Goal: Task Accomplishment & Management: Manage account settings

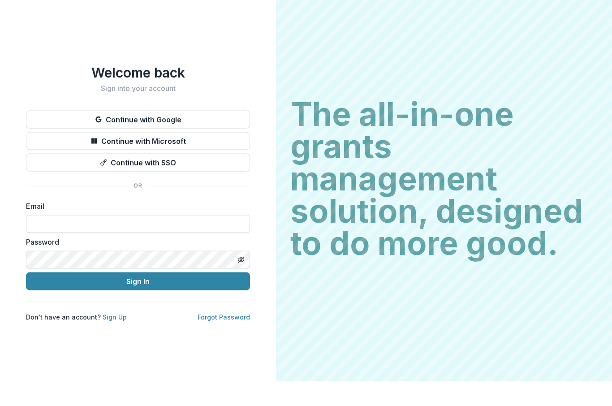
click at [60, 239] on input at bounding box center [138, 248] width 224 height 18
type input "**********"
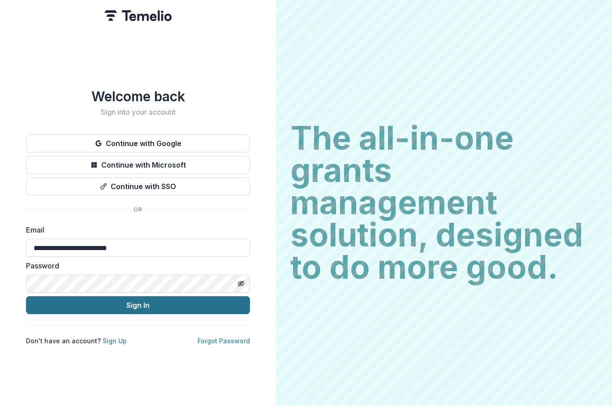
click at [172, 297] on button "Sign In" at bounding box center [138, 305] width 224 height 18
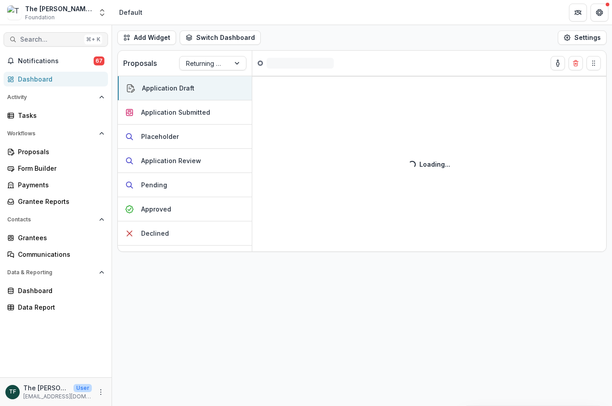
click at [44, 42] on span "Search..." at bounding box center [50, 40] width 60 height 8
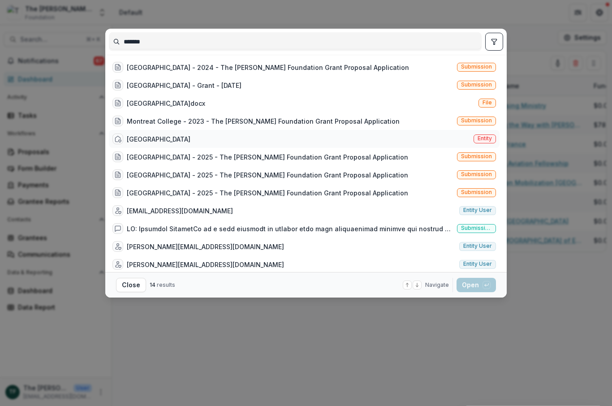
type input "*******"
click at [173, 143] on div "[GEOGRAPHIC_DATA]" at bounding box center [159, 138] width 64 height 9
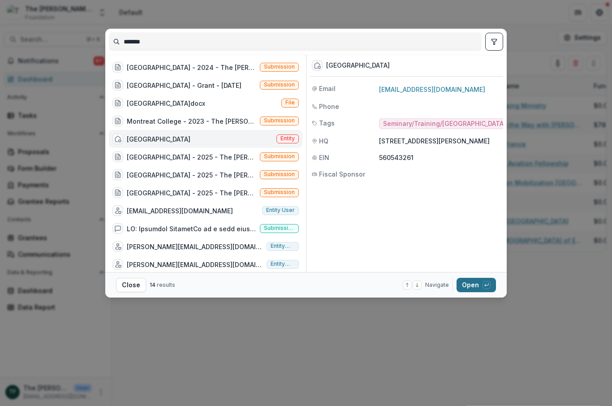
click at [473, 289] on button "Open with enter key" at bounding box center [475, 285] width 39 height 14
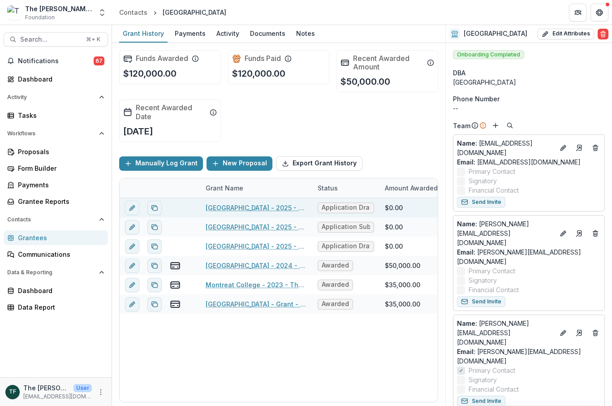
click at [244, 208] on link "[GEOGRAPHIC_DATA] - 2025 - The [PERSON_NAME] Foundation Grant Proposal Applicat…" at bounding box center [255, 207] width 101 height 9
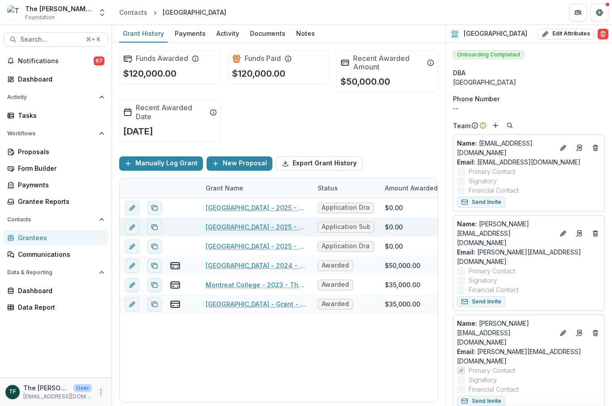
click at [244, 231] on link "[GEOGRAPHIC_DATA] - 2025 - The [PERSON_NAME] Foundation Grant Proposal Applicat…" at bounding box center [255, 226] width 101 height 9
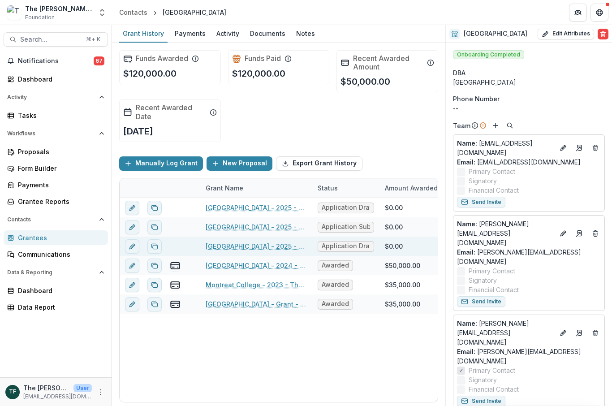
click at [278, 249] on link "[GEOGRAPHIC_DATA] - 2025 - The [PERSON_NAME] Foundation Grant Proposal Applicat…" at bounding box center [255, 245] width 101 height 9
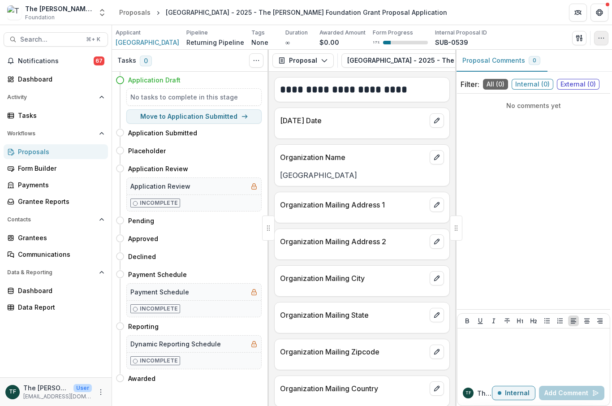
click at [600, 37] on icon "button" at bounding box center [600, 37] width 7 height 7
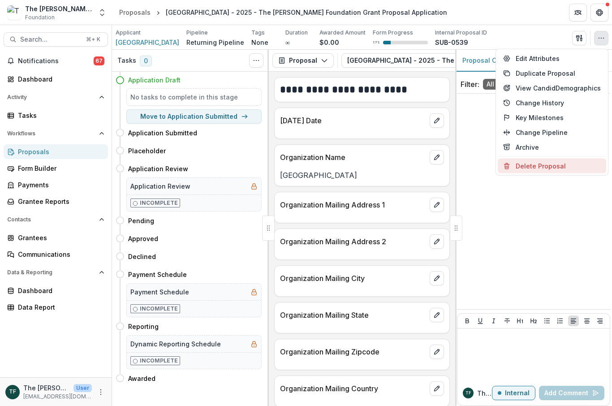
click at [560, 169] on button "Delete Proposal" at bounding box center [551, 165] width 108 height 15
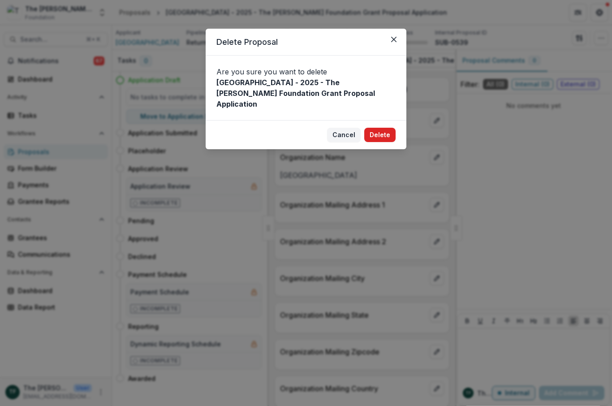
click at [375, 128] on button "Delete" at bounding box center [379, 135] width 31 height 14
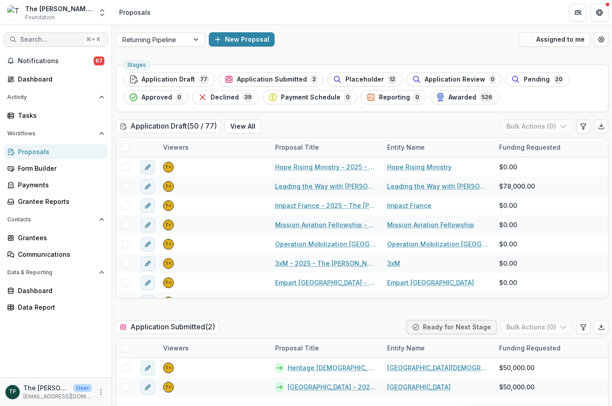
click at [46, 44] on button "Search... ⌘ + K" at bounding box center [56, 39] width 104 height 14
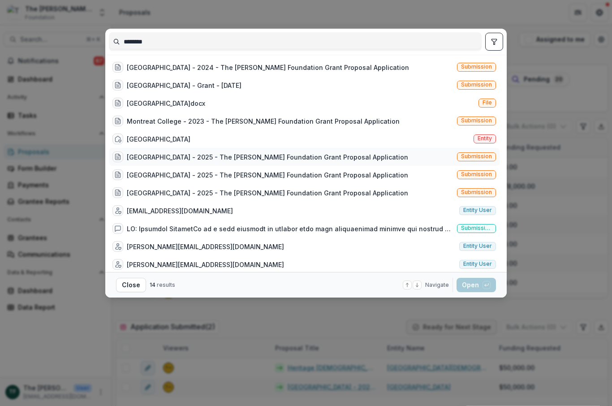
type input "********"
click at [484, 148] on div "[GEOGRAPHIC_DATA] - 2025 - The [PERSON_NAME] Foundation Grant Proposal Applicat…" at bounding box center [304, 157] width 390 height 18
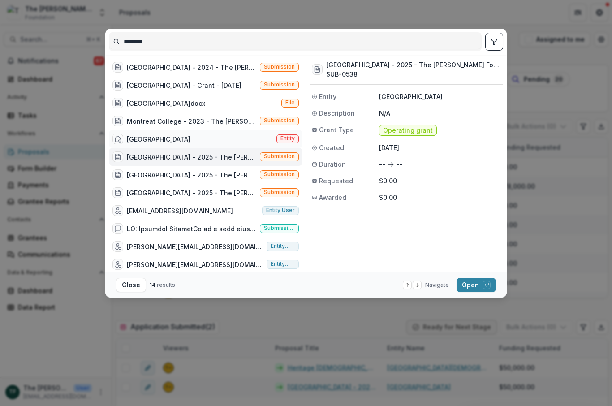
click at [167, 141] on div "[GEOGRAPHIC_DATA]" at bounding box center [159, 138] width 64 height 9
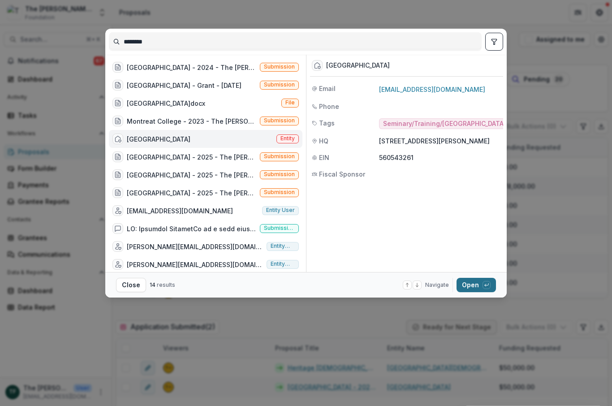
click at [473, 290] on button "Open with enter key" at bounding box center [475, 285] width 39 height 14
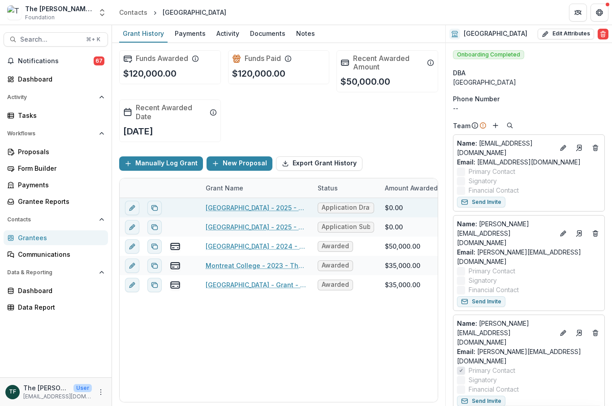
click at [250, 207] on link "[GEOGRAPHIC_DATA] - 2025 - The [PERSON_NAME] Foundation Grant Proposal Applicat…" at bounding box center [255, 207] width 101 height 9
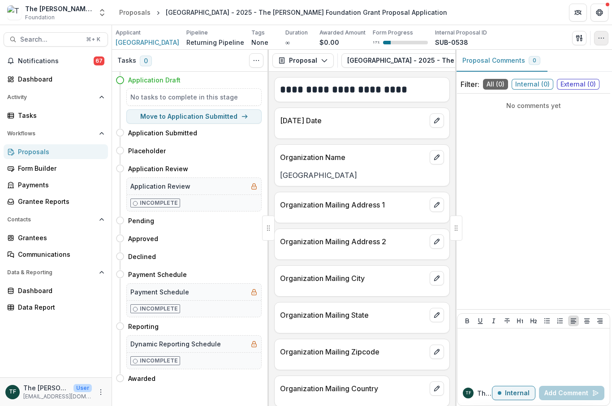
click at [598, 38] on icon "button" at bounding box center [600, 37] width 7 height 7
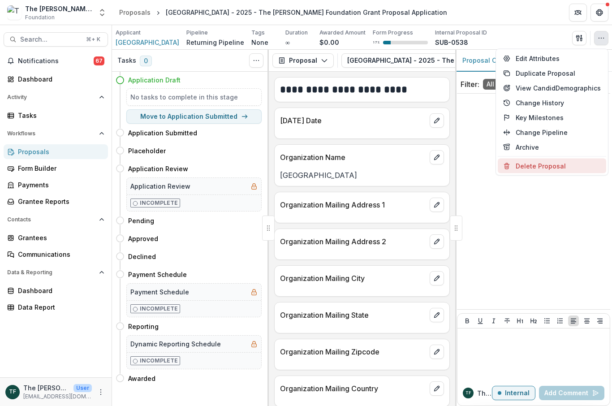
click at [553, 167] on button "Delete Proposal" at bounding box center [551, 165] width 108 height 15
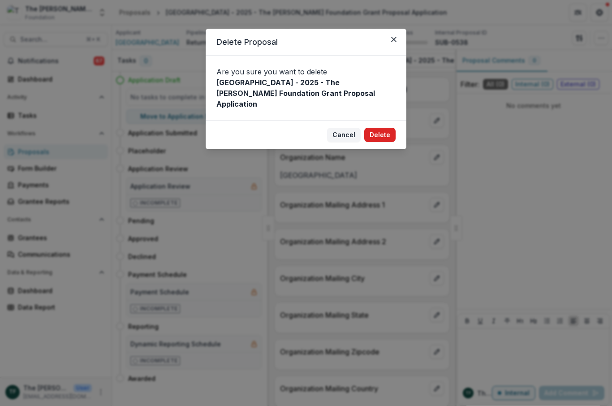
click at [384, 130] on button "Delete" at bounding box center [379, 135] width 31 height 14
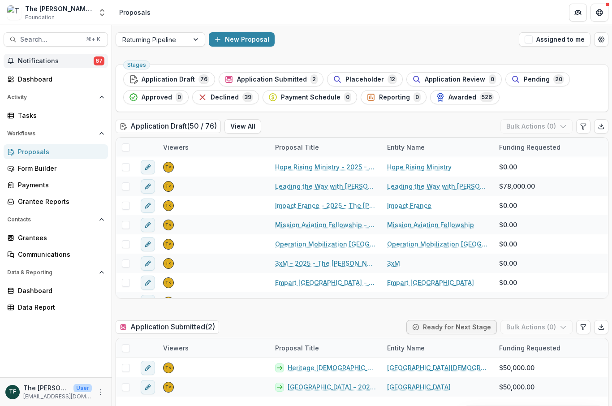
click at [59, 67] on button "Notifications 67" at bounding box center [56, 61] width 104 height 14
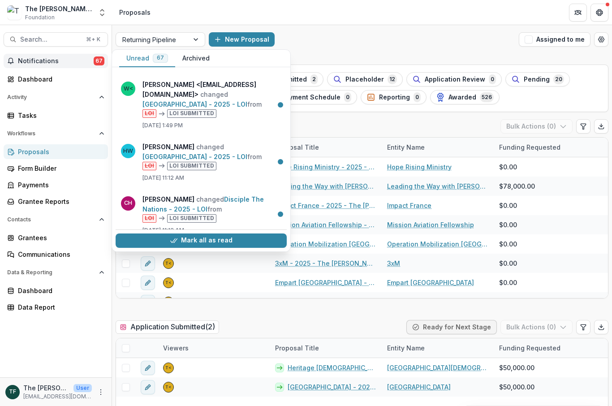
scroll to position [1588, 0]
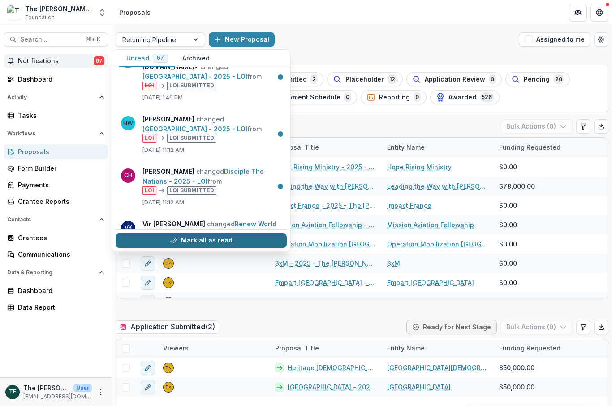
click at [228, 243] on button "Mark all as read" at bounding box center [201, 240] width 171 height 14
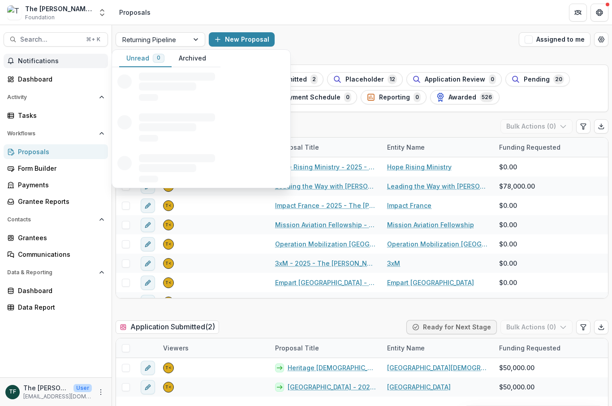
scroll to position [0, 0]
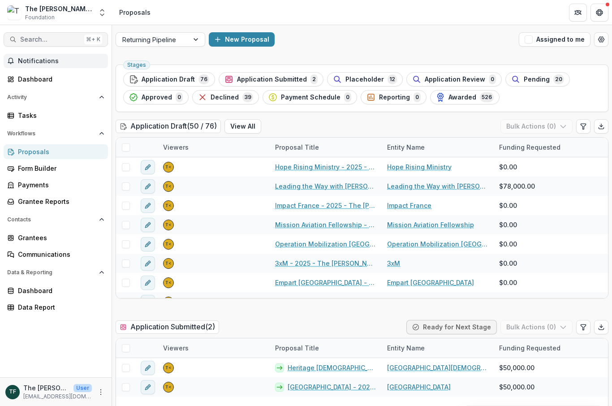
click at [33, 44] on button "Search... ⌘ + K" at bounding box center [56, 39] width 104 height 14
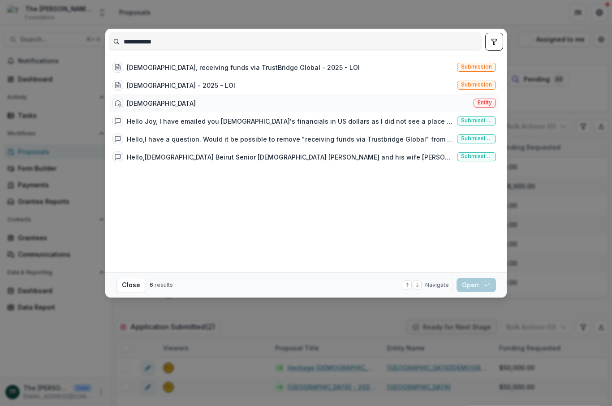
type input "**********"
click at [173, 107] on div "[DEMOGRAPHIC_DATA]" at bounding box center [161, 102] width 69 height 9
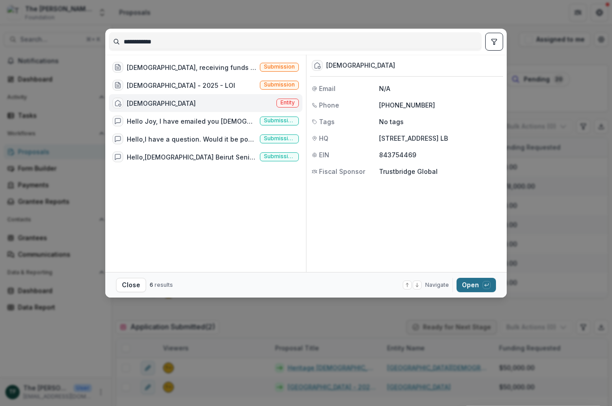
click at [473, 285] on button "Open with enter key" at bounding box center [475, 285] width 39 height 14
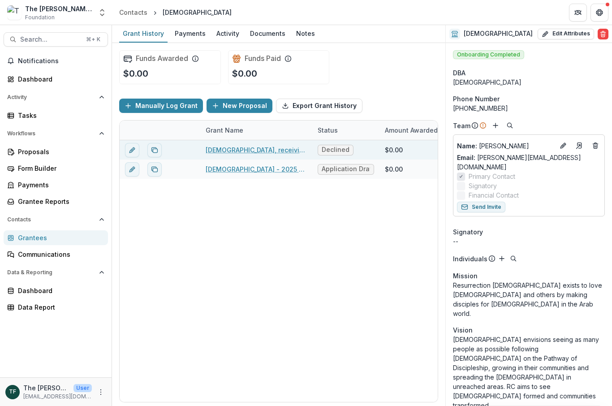
click at [275, 154] on link "[DEMOGRAPHIC_DATA], receiving funds via TrustBridge Global - 2025 - LOI" at bounding box center [255, 149] width 101 height 9
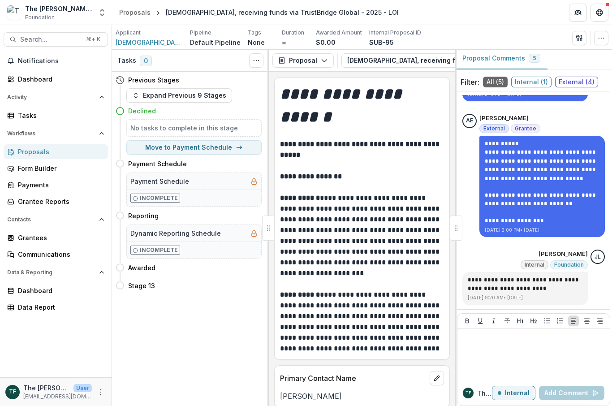
scroll to position [3, 0]
click at [528, 84] on span "Internal ( 1 )" at bounding box center [531, 81] width 40 height 11
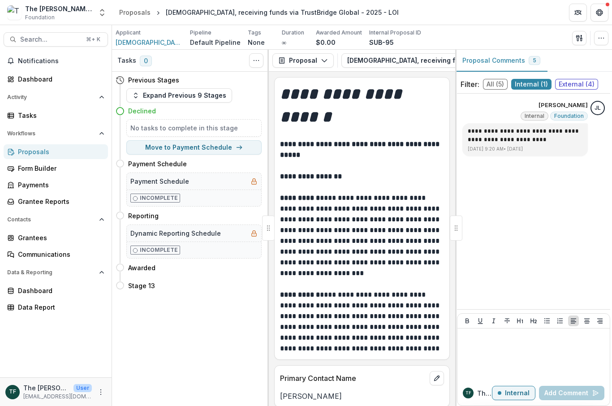
click at [578, 86] on span "External ( 4 )" at bounding box center [576, 84] width 43 height 11
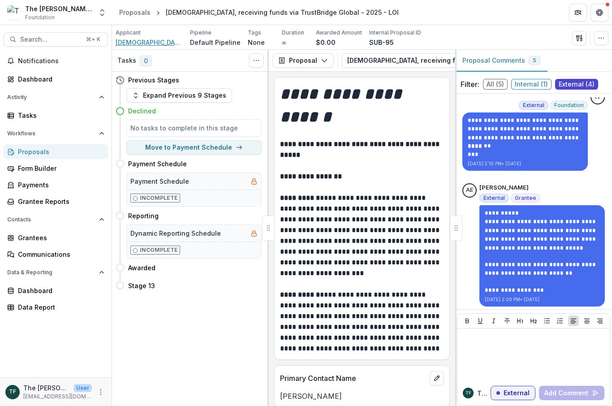
click at [161, 45] on span "[DEMOGRAPHIC_DATA]" at bounding box center [149, 42] width 67 height 9
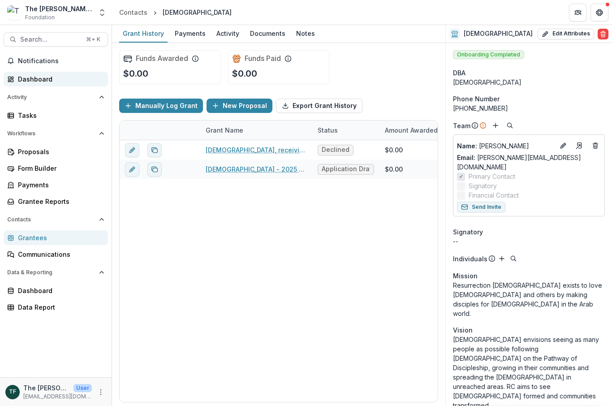
click at [37, 83] on div "Dashboard" at bounding box center [59, 78] width 83 height 9
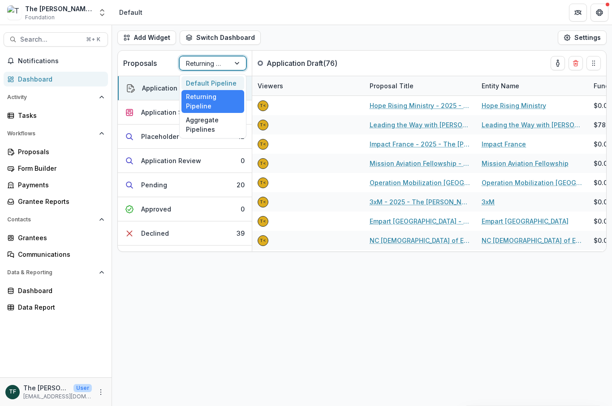
click at [226, 81] on div "Default Pipeline" at bounding box center [212, 83] width 63 height 14
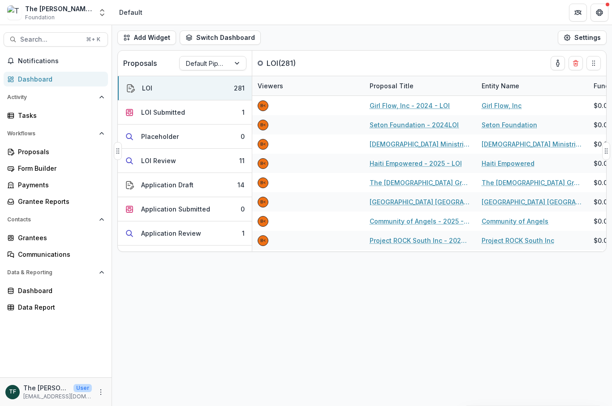
click at [248, 60] on div "Proposals Default Pipeline" at bounding box center [185, 63] width 134 height 25
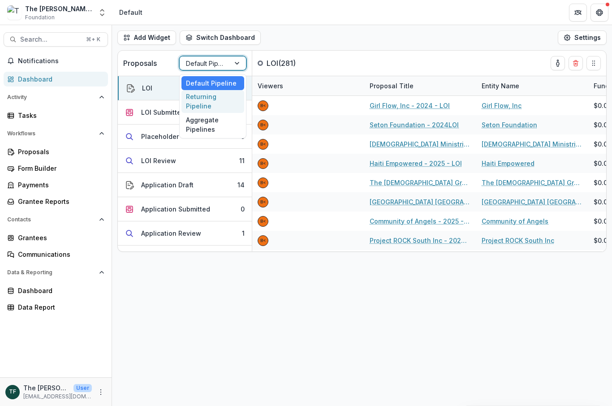
click at [215, 101] on div "Returning Pipeline" at bounding box center [212, 101] width 63 height 23
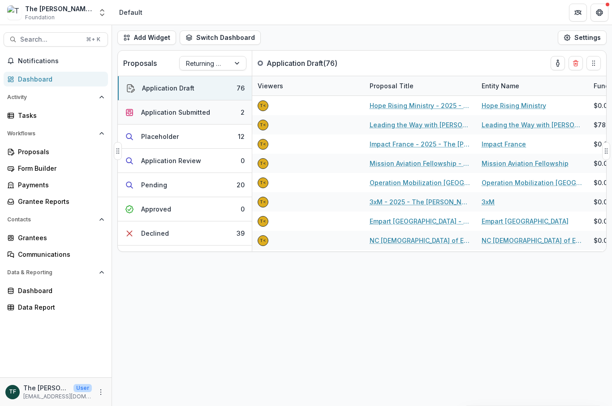
click at [195, 114] on div "Application Submitted" at bounding box center [175, 111] width 69 height 9
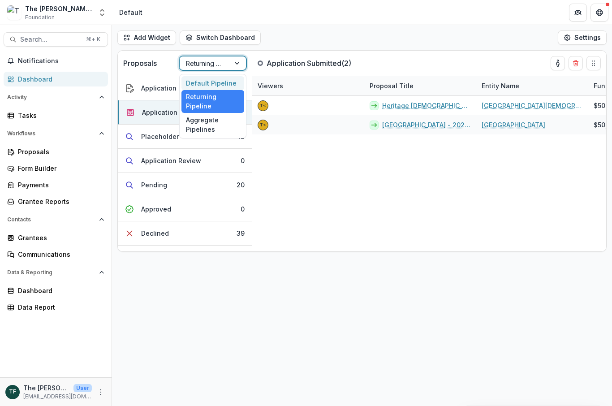
click at [223, 80] on div "Default Pipeline" at bounding box center [212, 83] width 63 height 14
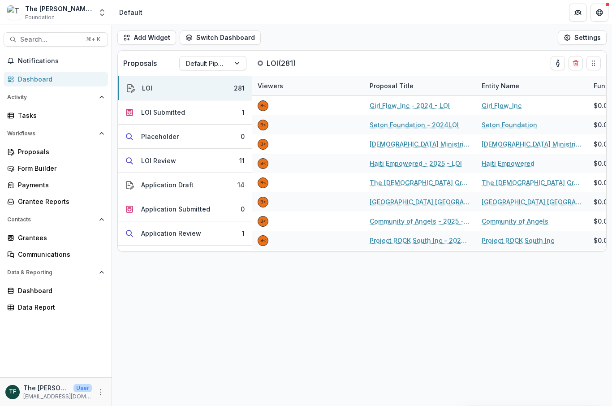
scroll to position [0, 0]
click at [66, 62] on span "Notifications" at bounding box center [61, 61] width 86 height 8
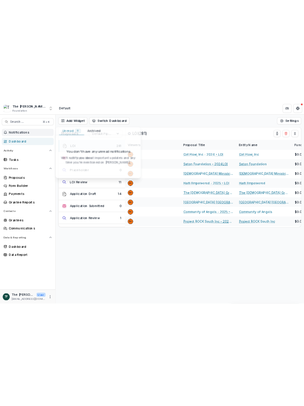
scroll to position [0, 0]
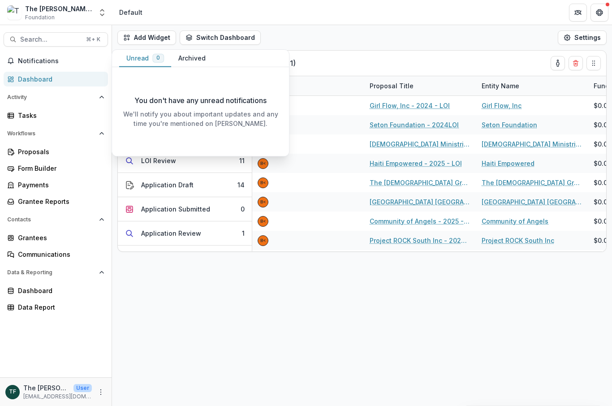
click at [347, 325] on div "Add Widget Switch Dashboard Default New Dashboard Settings Proposals Default Pi…" at bounding box center [362, 215] width 500 height 381
